Goal: Communication & Community: Answer question/provide support

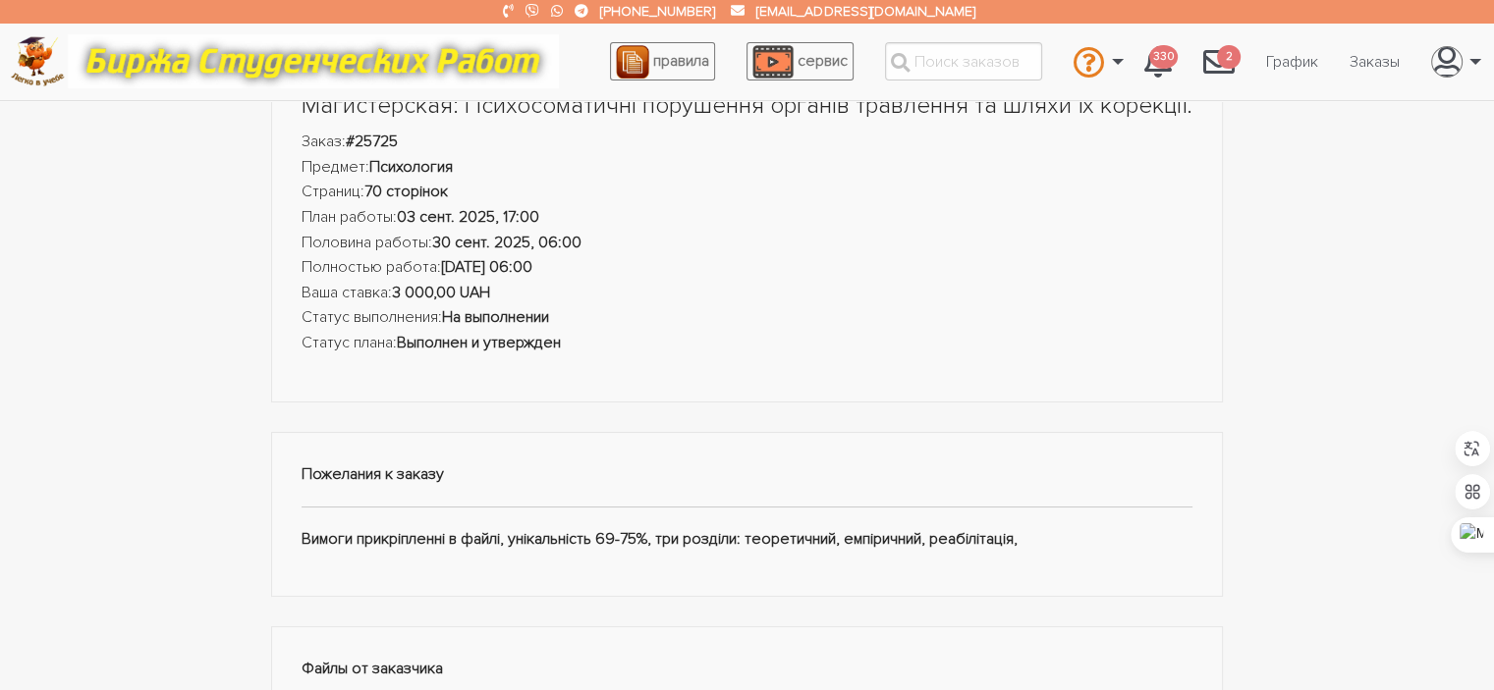
scroll to position [100, 0]
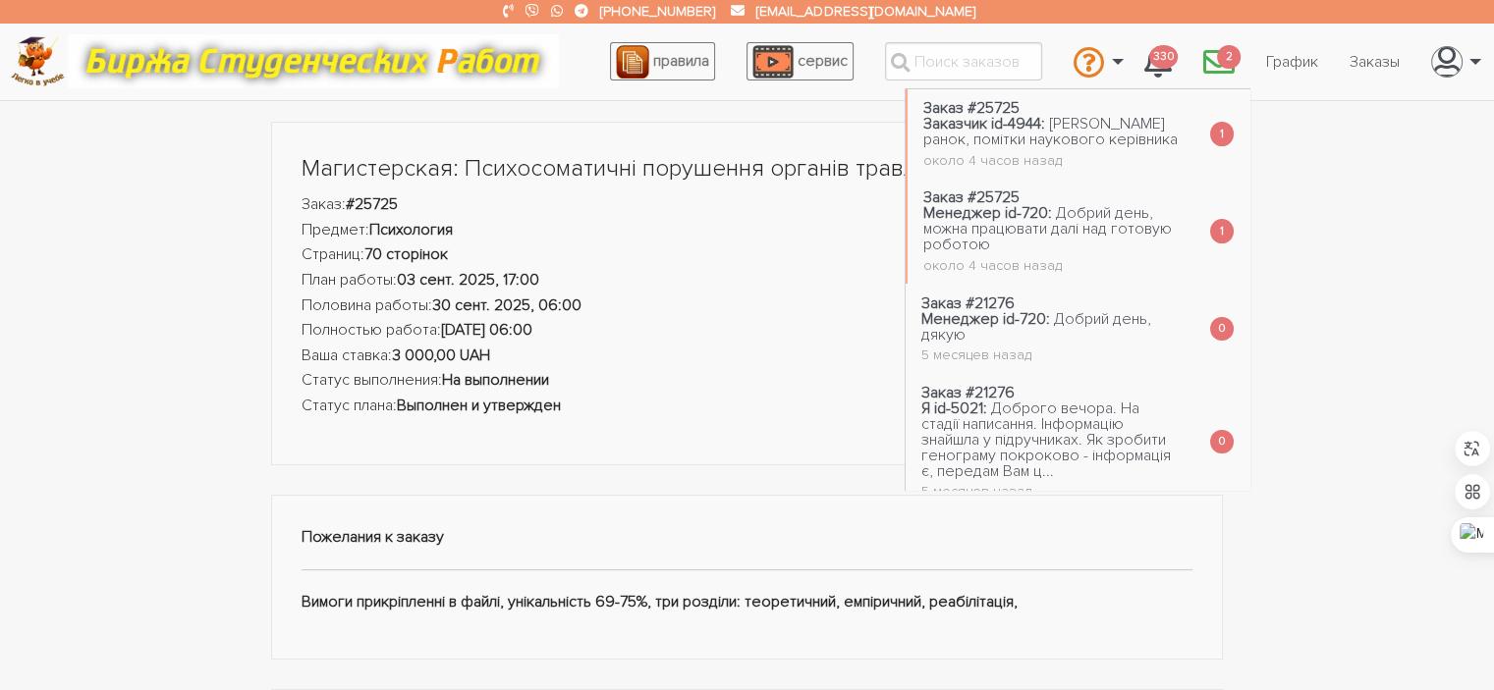
click at [1222, 53] on span "2" at bounding box center [1229, 57] width 24 height 25
click at [1050, 136] on span "[PERSON_NAME] ранок, помітки наукового керівника" at bounding box center [1050, 131] width 254 height 35
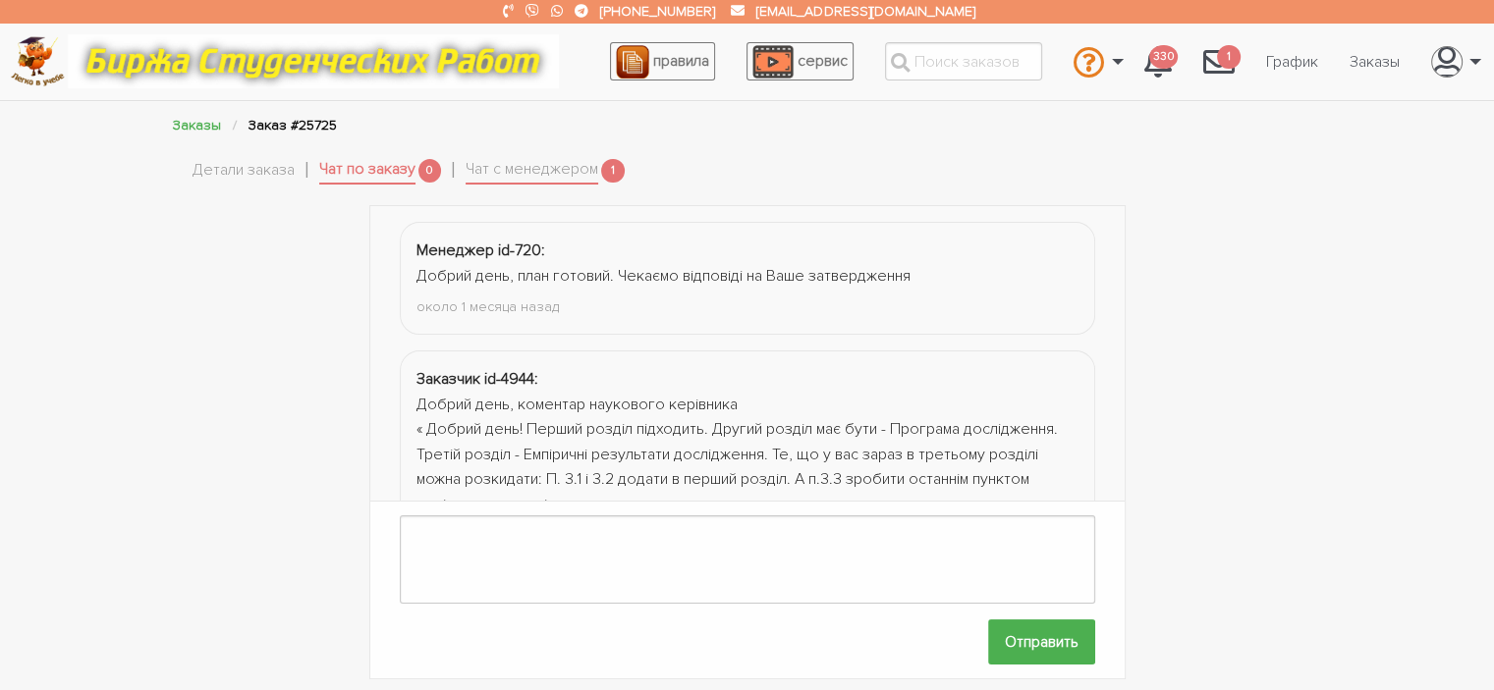
scroll to position [1365, 0]
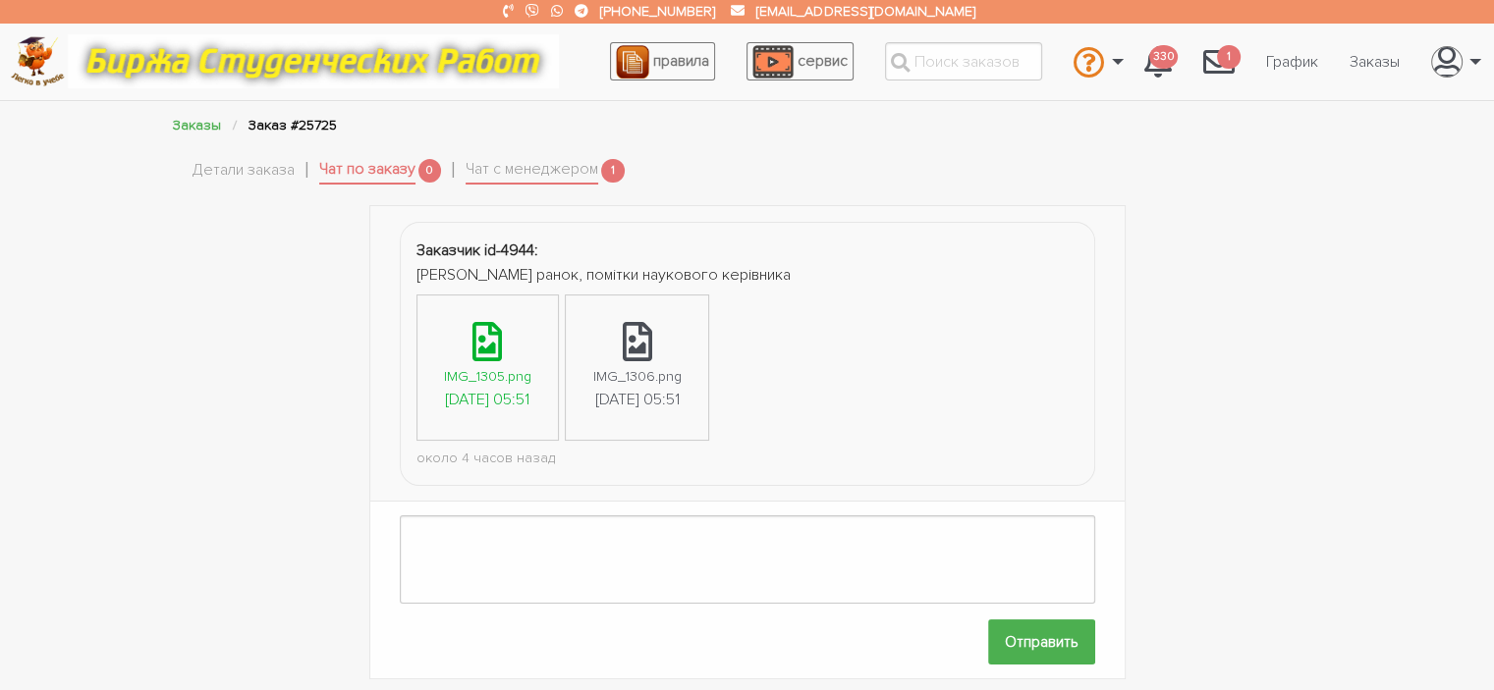
click at [487, 365] on div "IMG_1305.png" at bounding box center [487, 376] width 87 height 23
click at [497, 341] on icon at bounding box center [486, 341] width 29 height 39
click at [472, 337] on link "IMG_1305.png [DATE] 05:51" at bounding box center [487, 368] width 140 height 144
click at [592, 160] on link "Чат с менеджером" at bounding box center [531, 170] width 133 height 27
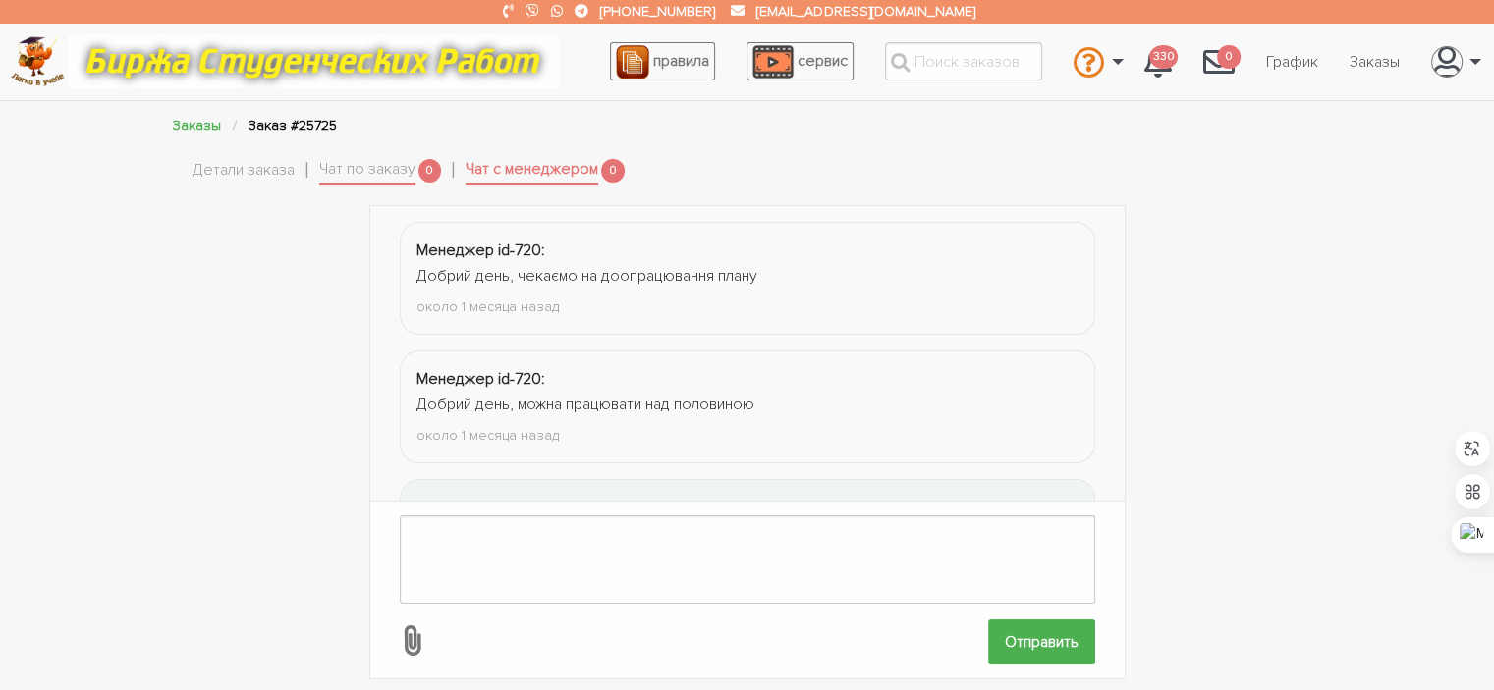
scroll to position [2642, 0]
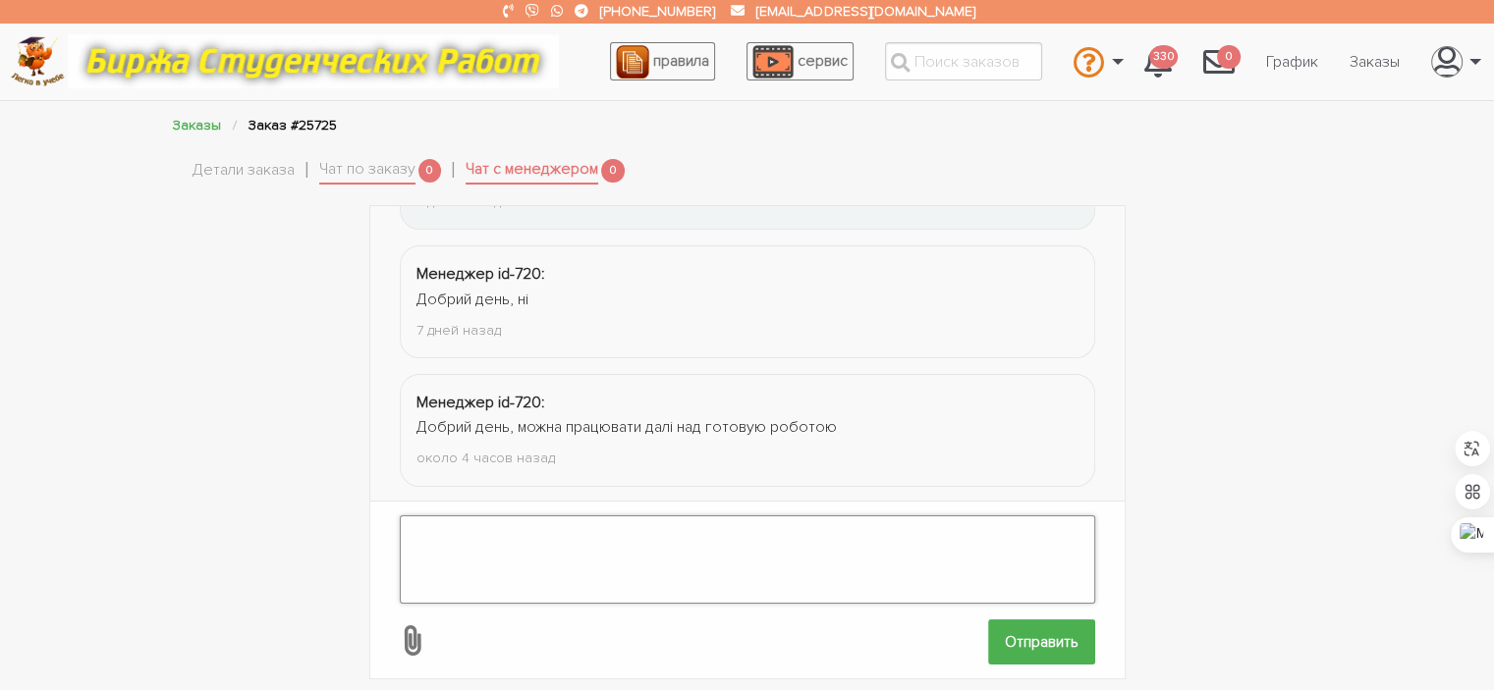
click at [593, 525] on textarea at bounding box center [747, 560] width 695 height 88
type textarea "Дякую. Працюю."
click at [1073, 622] on input "Отправить" at bounding box center [1041, 642] width 107 height 44
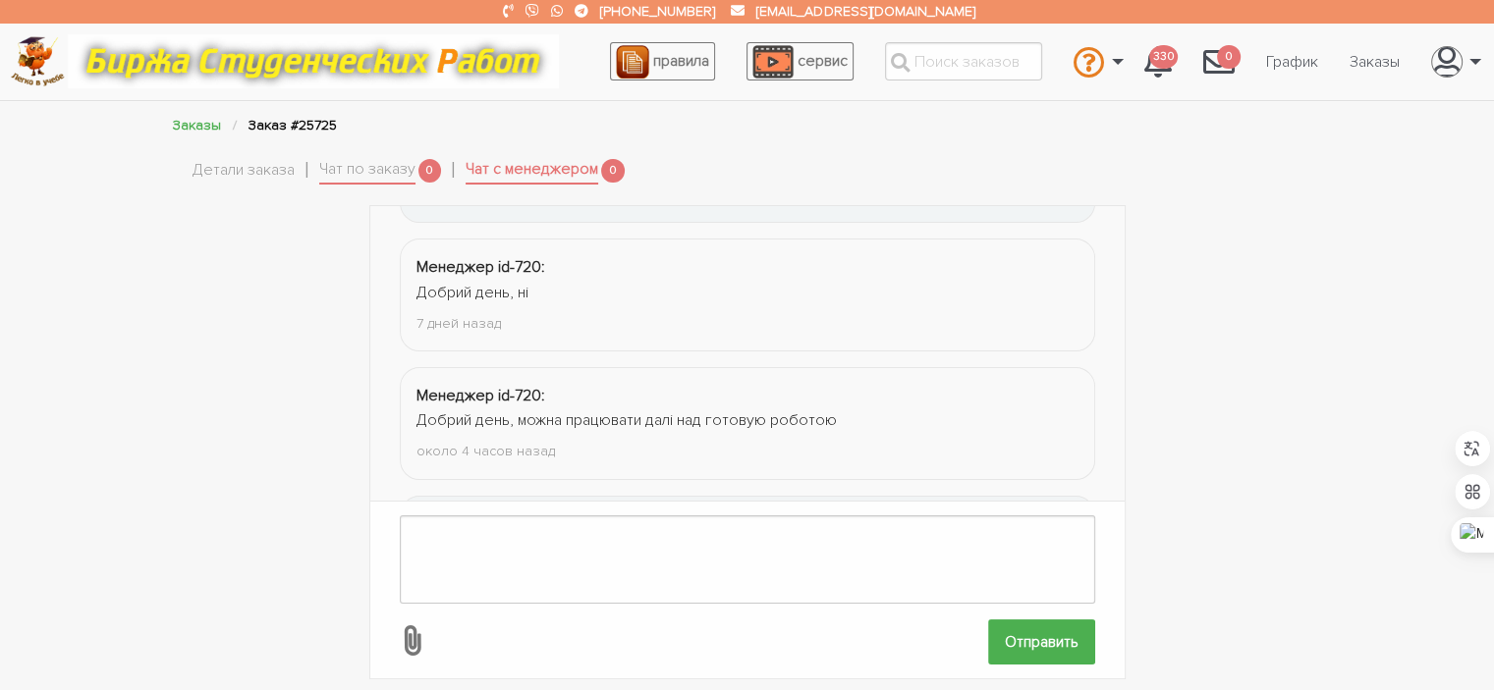
scroll to position [2769, 0]
